Goal: Transaction & Acquisition: Purchase product/service

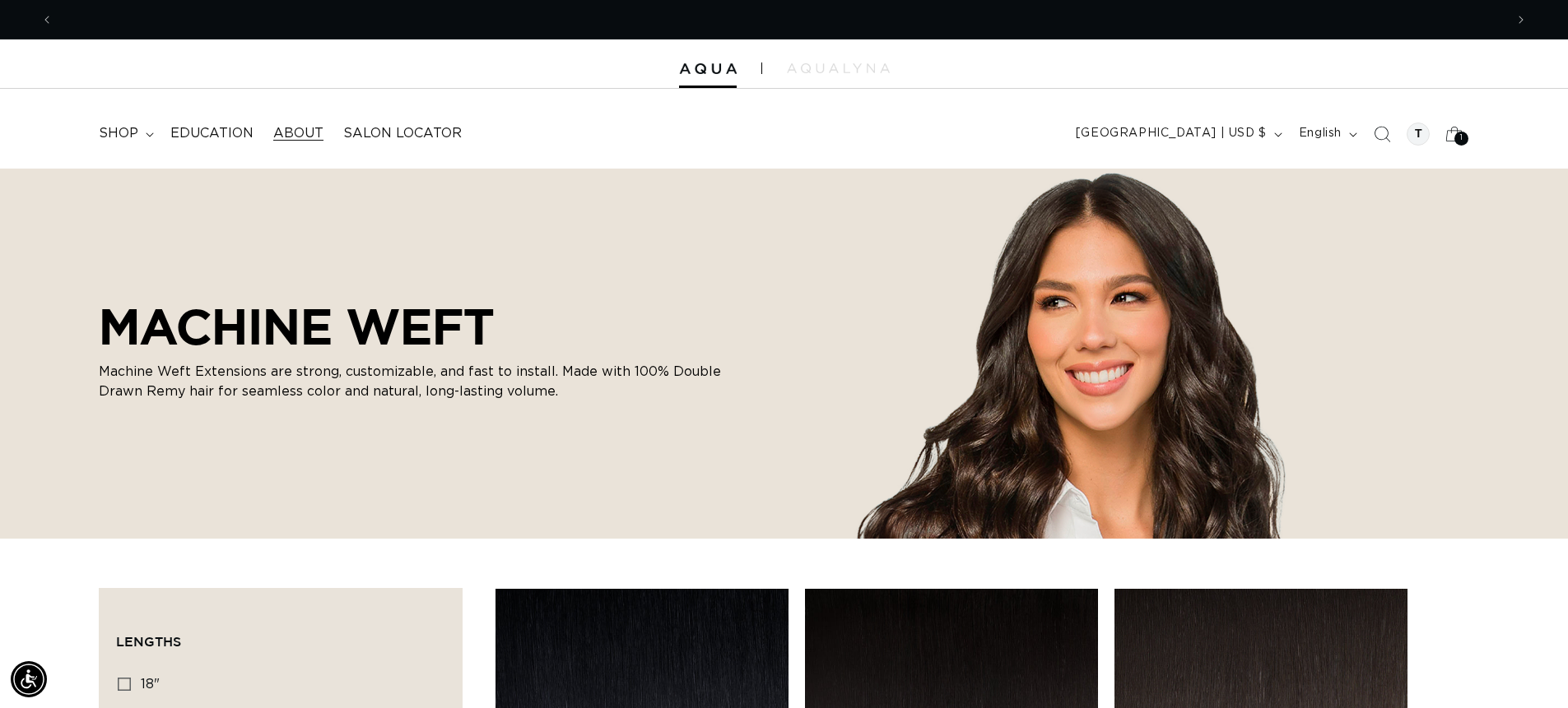
scroll to position [0, 1451]
click at [131, 132] on span "shop" at bounding box center [119, 133] width 40 height 17
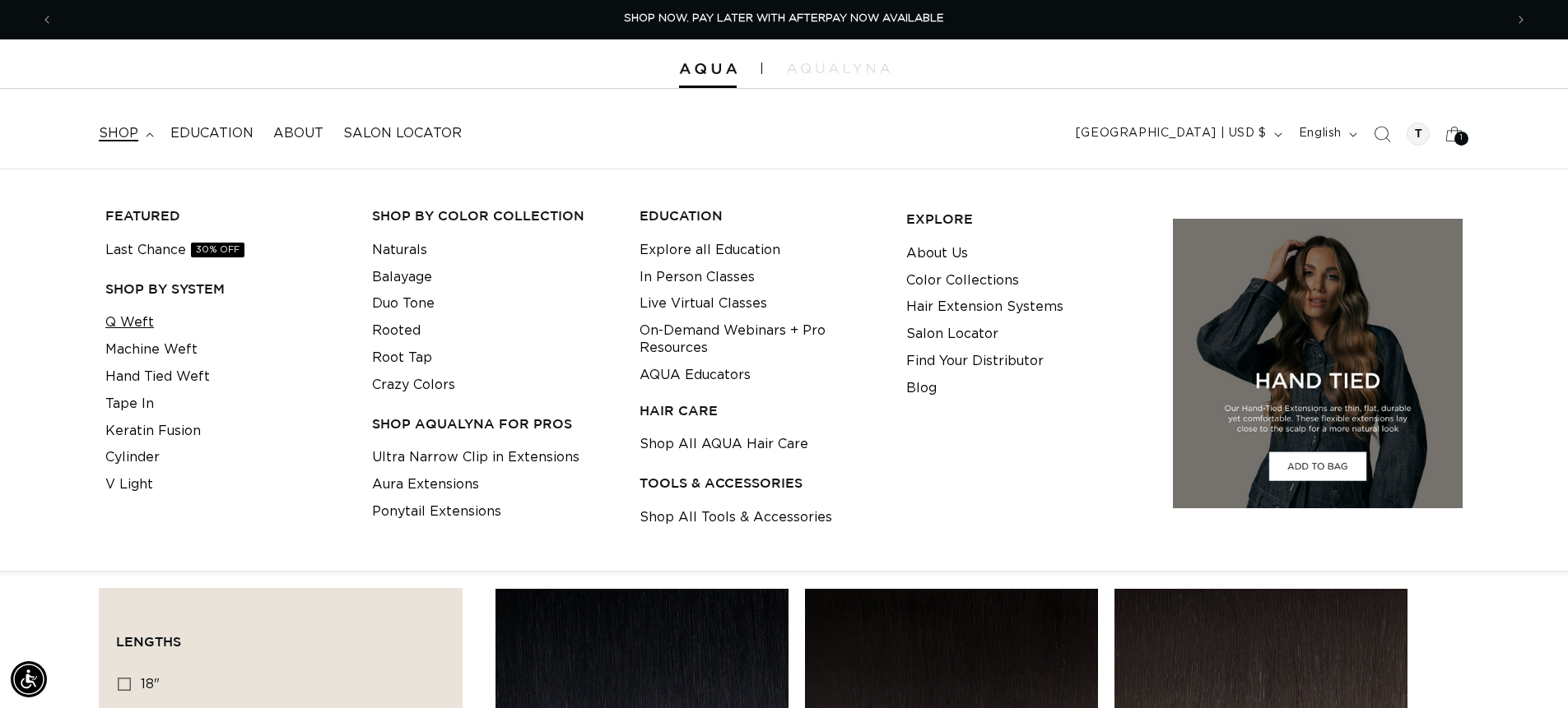
click at [126, 325] on link "Q Weft" at bounding box center [130, 322] width 48 height 27
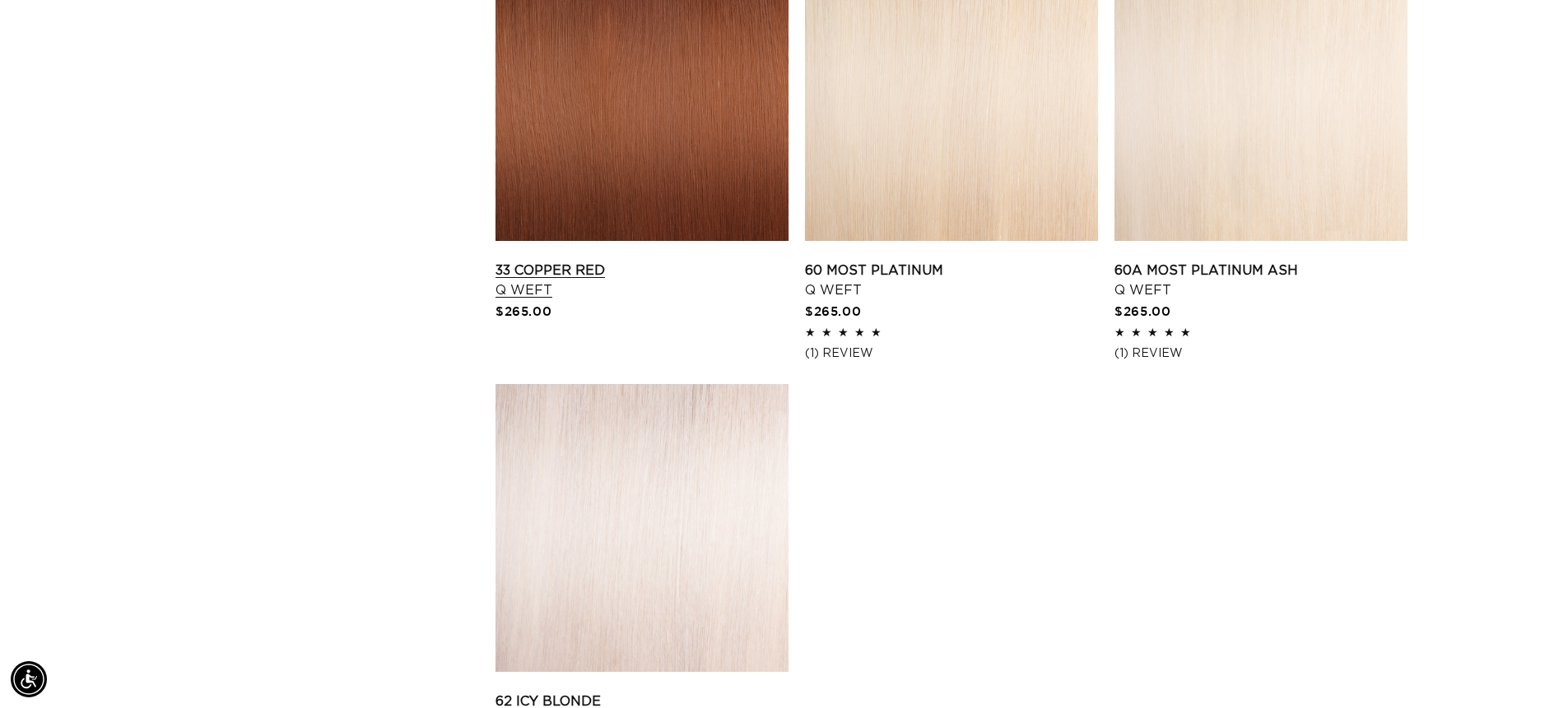
scroll to position [2633, 0]
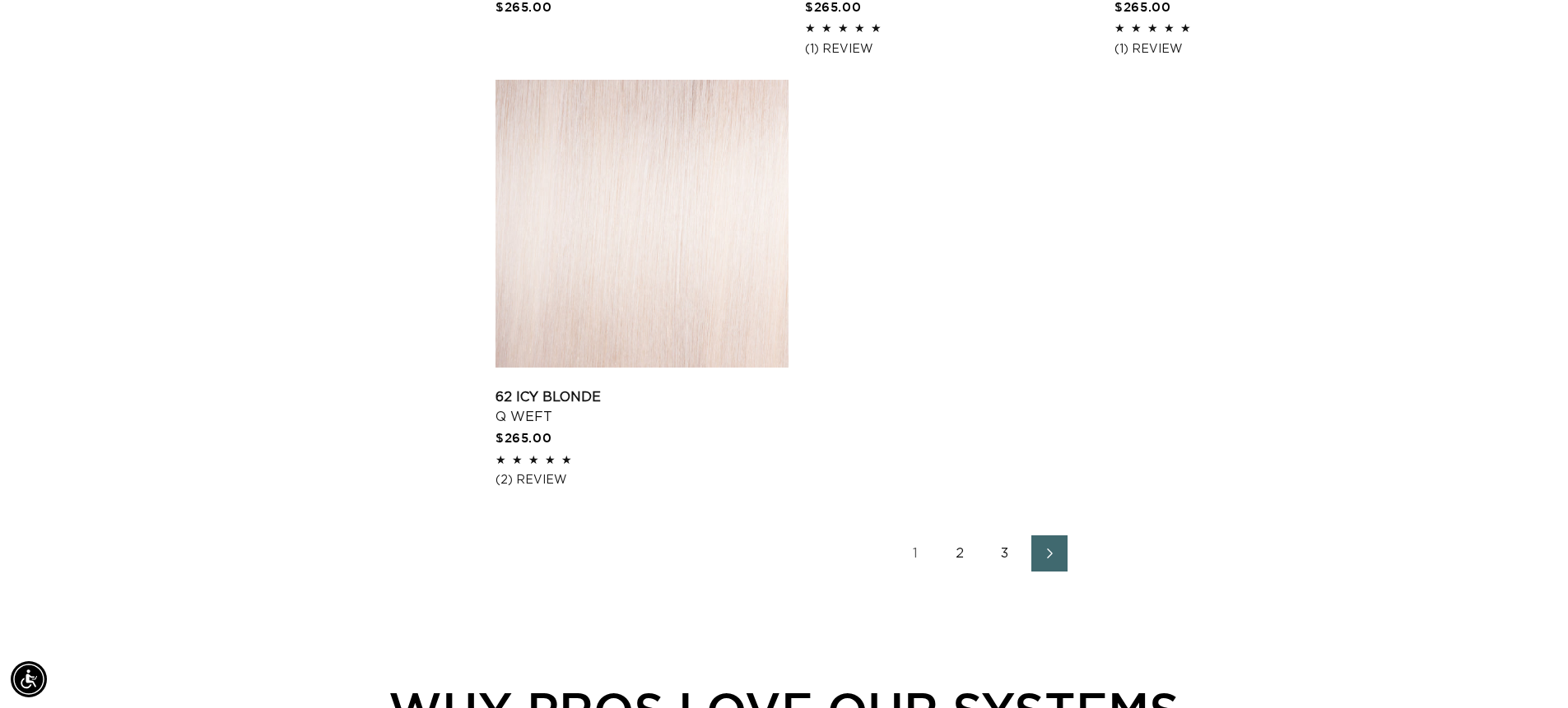
drag, startPoint x: 1021, startPoint y: 518, endPoint x: 980, endPoint y: 561, distance: 59.4
drag, startPoint x: 980, startPoint y: 561, endPoint x: 956, endPoint y: 563, distance: 24.1
click at [959, 563] on link "2" at bounding box center [960, 553] width 37 height 37
click at [954, 558] on link "2" at bounding box center [960, 553] width 37 height 37
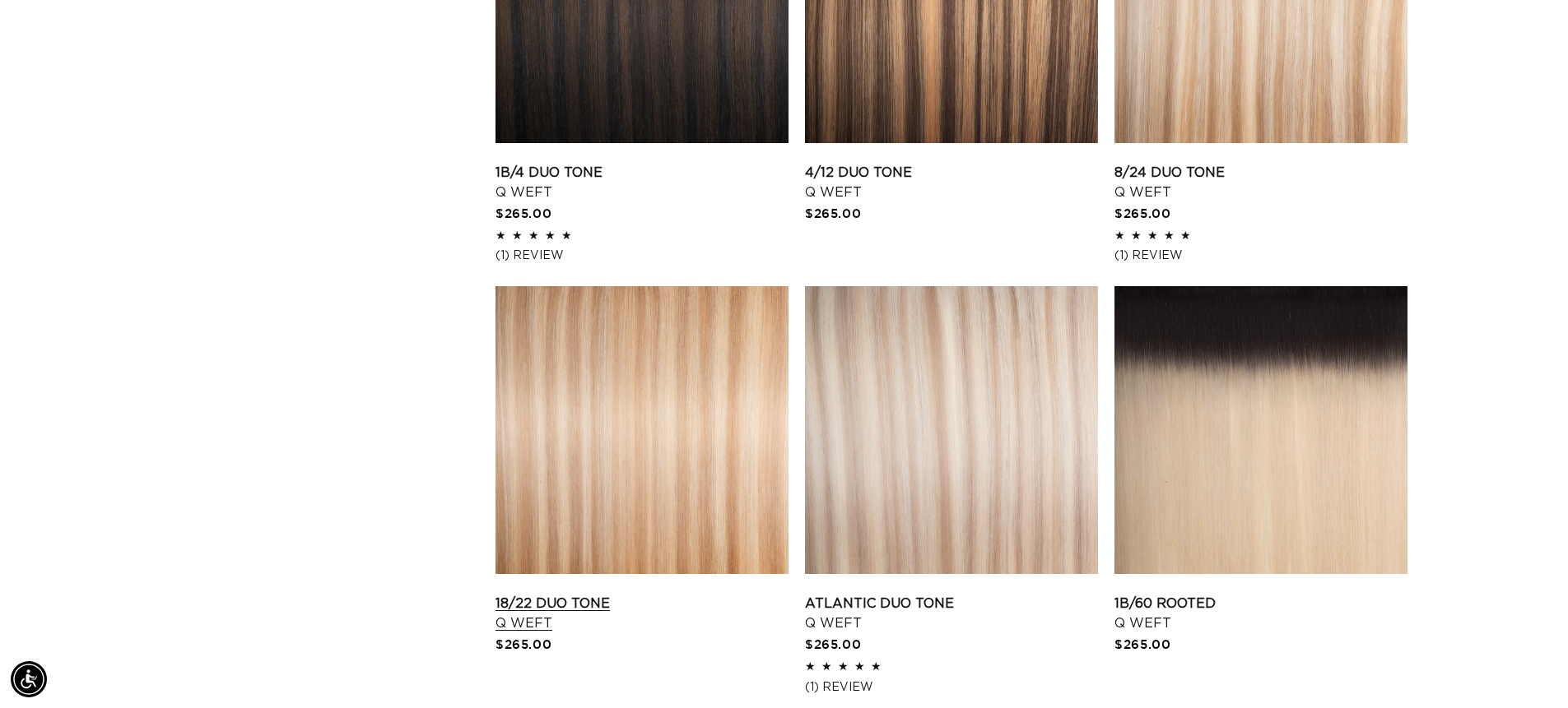
scroll to position [0, 2902]
click at [690, 594] on link "18/22 Duo Tone Q Weft" at bounding box center [642, 614] width 293 height 40
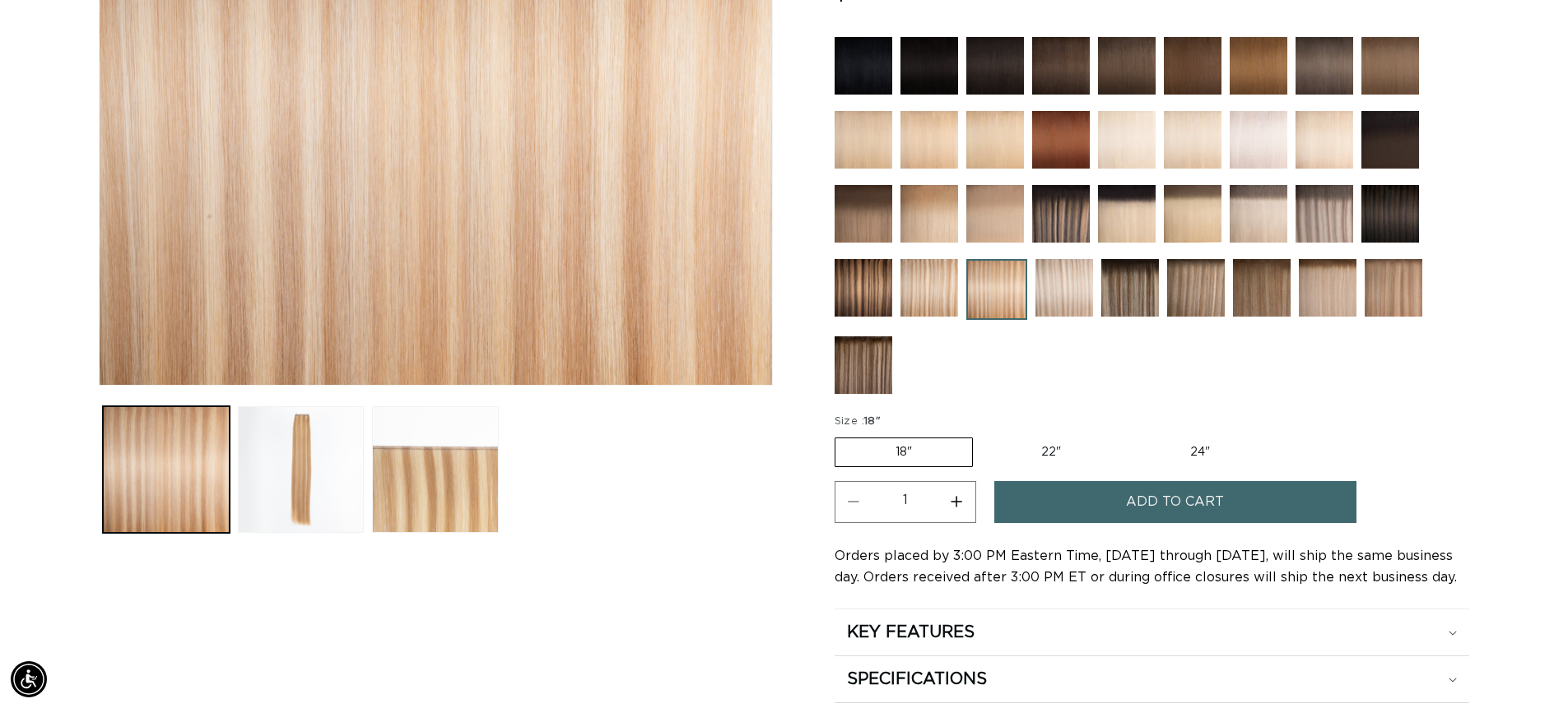
click at [1129, 502] on span "Add to cart" at bounding box center [1175, 502] width 98 height 42
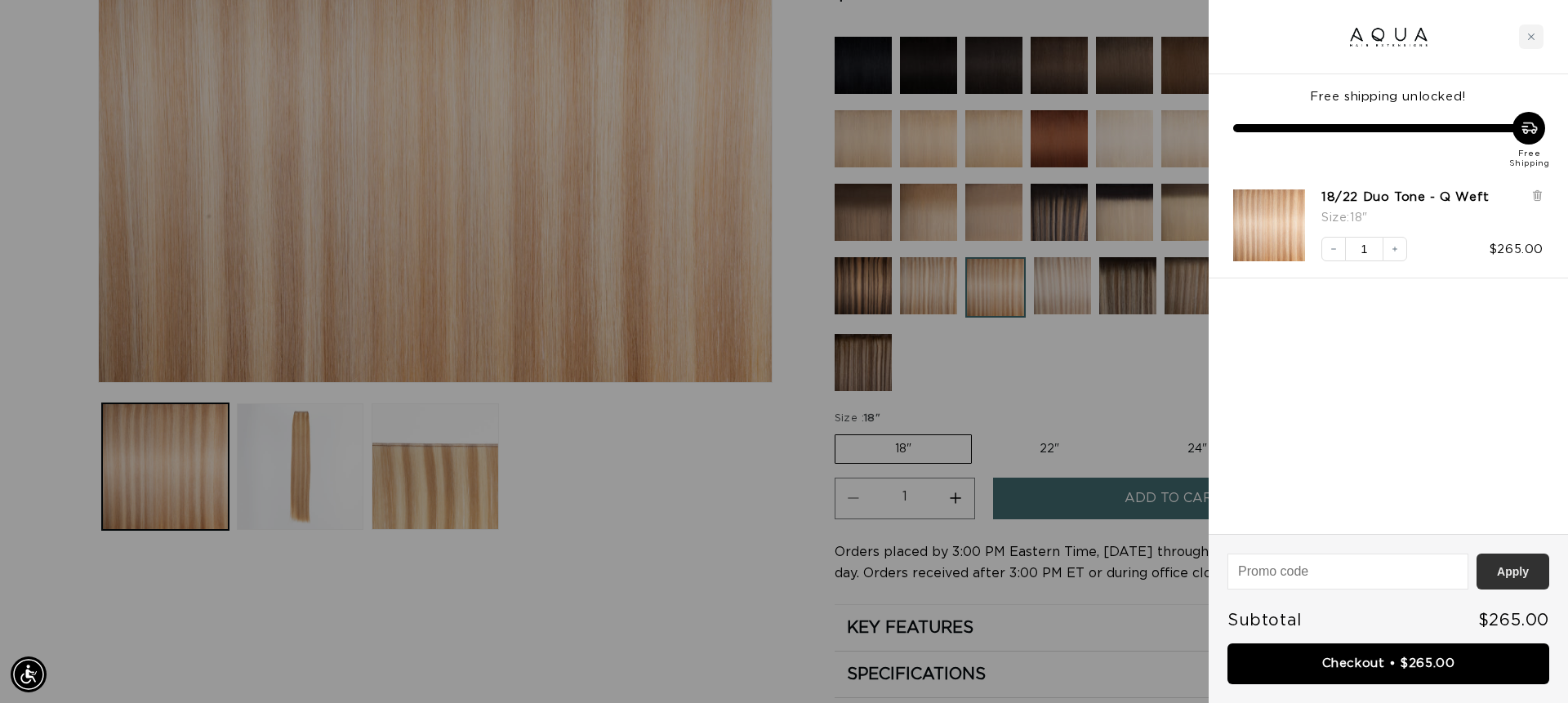
scroll to position [0, 1452]
click at [1335, 261] on button "Decrease quantity" at bounding box center [1334, 249] width 25 height 25
click at [1470, 38] on div at bounding box center [1388, 37] width 360 height 74
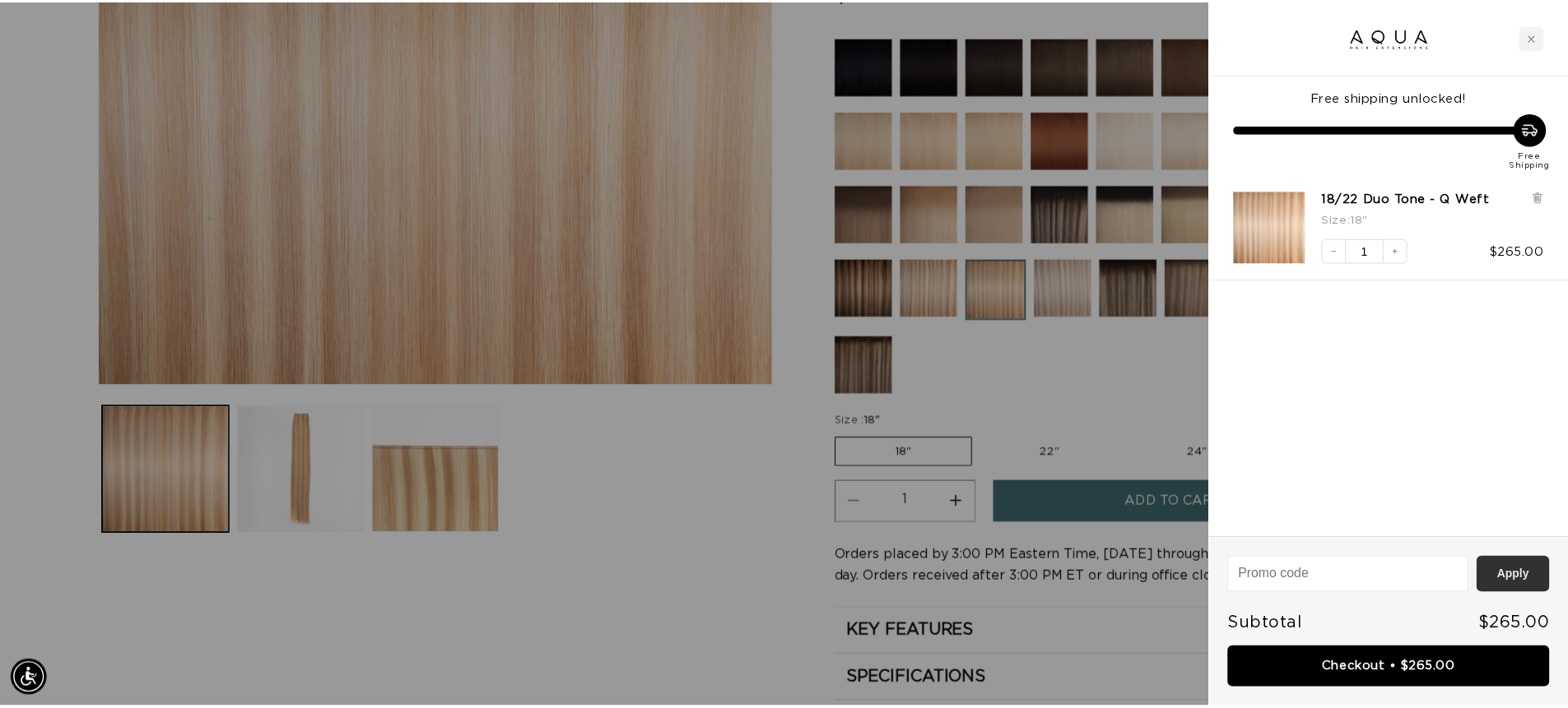
scroll to position [0, 0]
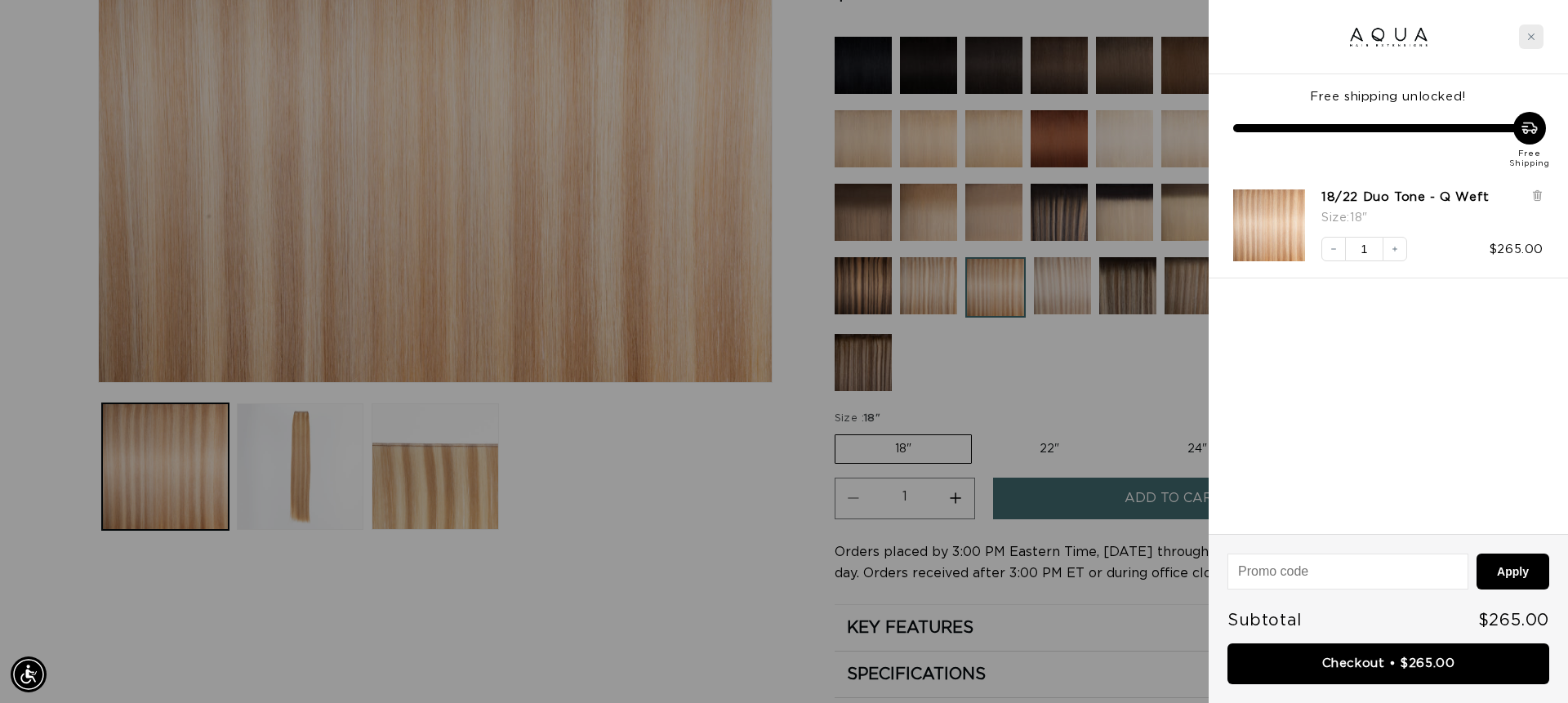
click at [1539, 44] on div "Close cart" at bounding box center [1531, 37] width 25 height 25
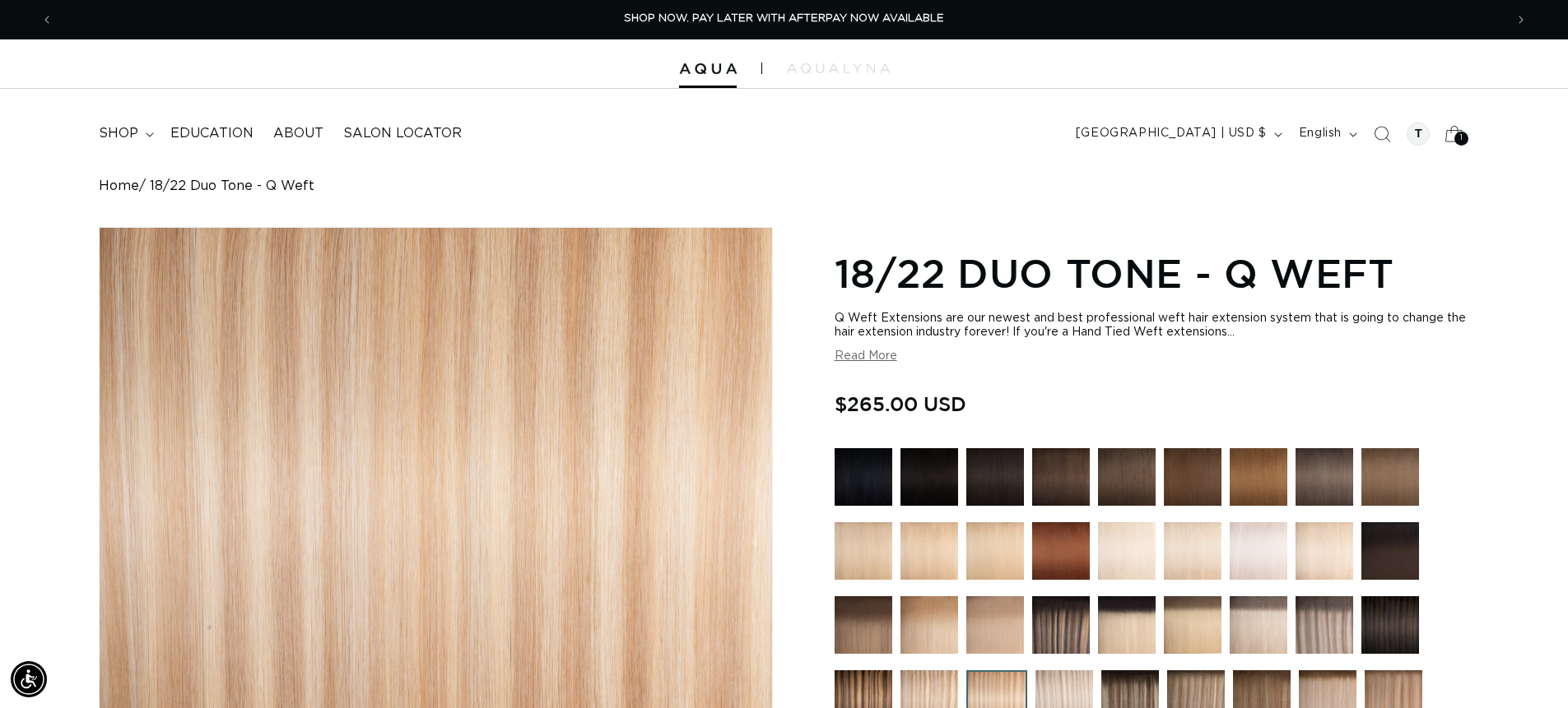
click at [1458, 133] on div "1 1" at bounding box center [1461, 138] width 14 height 14
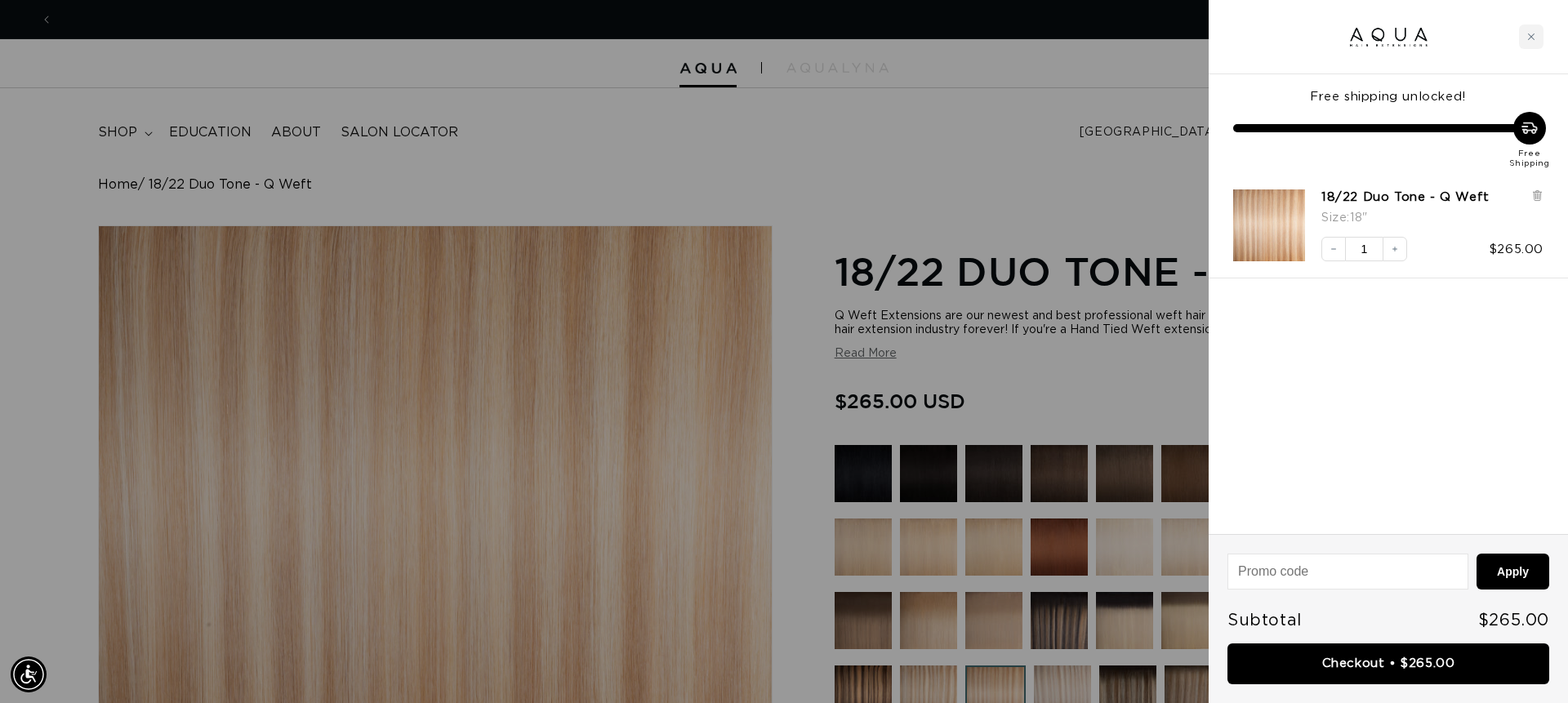
scroll to position [0, 1452]
